Goal: Register for event/course

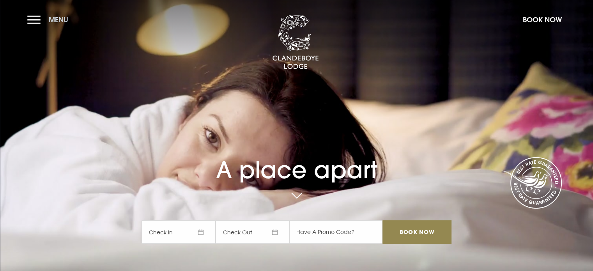
click at [33, 18] on button "Menu" at bounding box center [49, 19] width 45 height 17
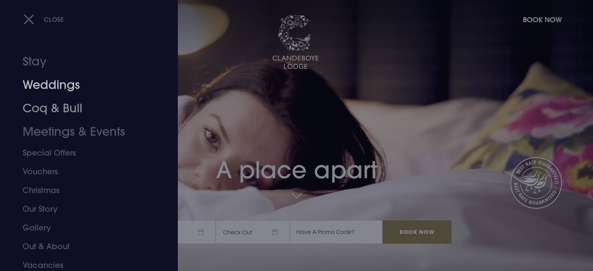
click at [62, 90] on link "Weddings" at bounding box center [84, 84] width 123 height 23
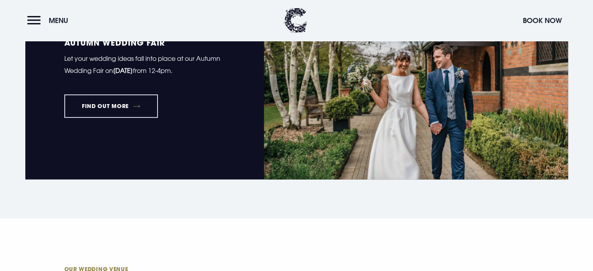
scroll to position [429, 0]
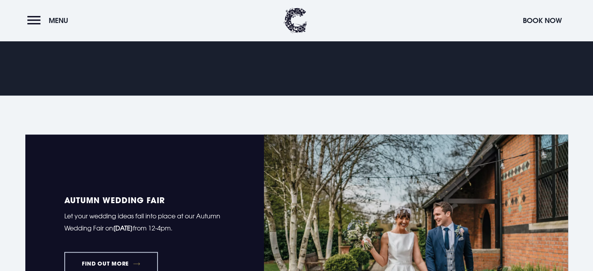
click at [117, 264] on link "FIND OUT MORE" at bounding box center [111, 263] width 94 height 23
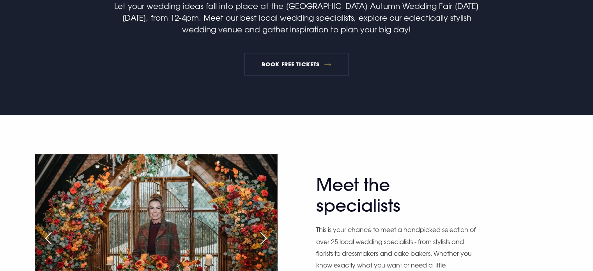
scroll to position [429, 0]
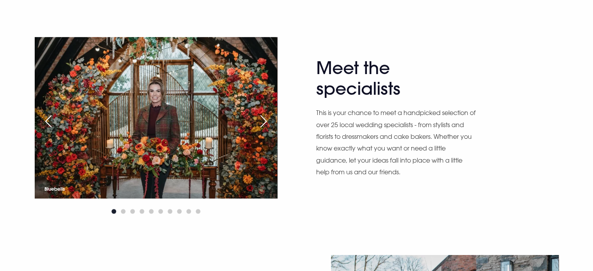
click at [262, 118] on div "Next slide" at bounding box center [263, 121] width 19 height 17
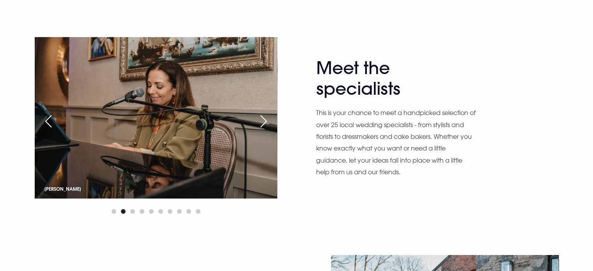
click at [262, 118] on div "Next slide" at bounding box center [263, 121] width 19 height 17
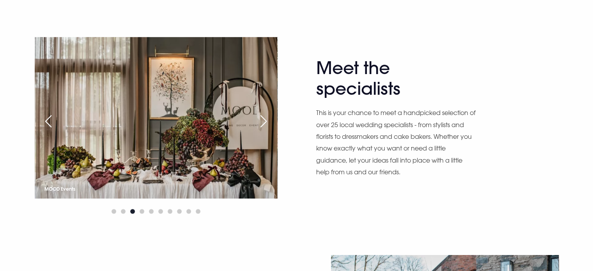
click at [262, 118] on div "Next slide" at bounding box center [263, 121] width 19 height 17
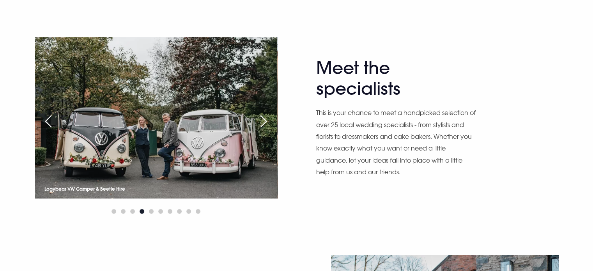
click at [262, 118] on div "Next slide" at bounding box center [263, 121] width 19 height 17
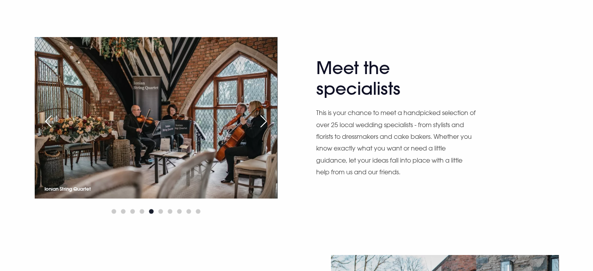
click at [262, 118] on div "Next slide" at bounding box center [263, 121] width 19 height 17
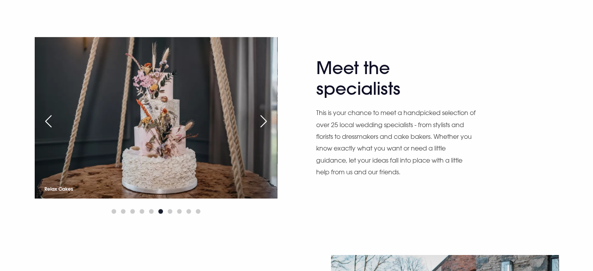
click at [262, 118] on div "Next slide" at bounding box center [263, 121] width 19 height 17
